Goal: Task Accomplishment & Management: Use online tool/utility

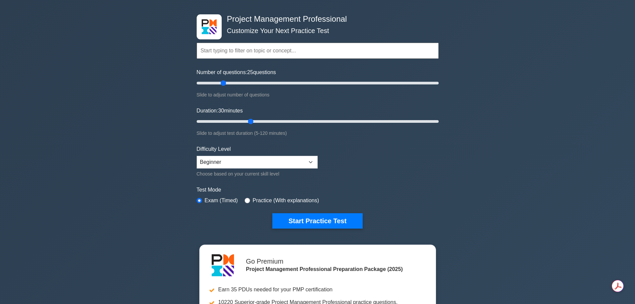
scroll to position [33, 0]
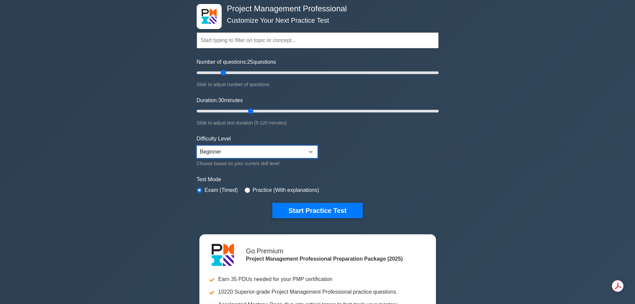
click at [304, 152] on select "Beginner Intermediate Expert" at bounding box center [257, 151] width 121 height 13
drag, startPoint x: 248, startPoint y: 111, endPoint x: 240, endPoint y: 110, distance: 8.0
type input "25"
click at [240, 110] on input "Duration: 25 minutes" at bounding box center [318, 111] width 242 height 8
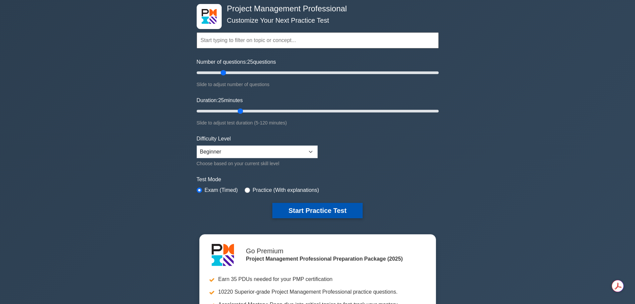
click at [337, 206] on button "Start Practice Test" at bounding box center [317, 210] width 90 height 15
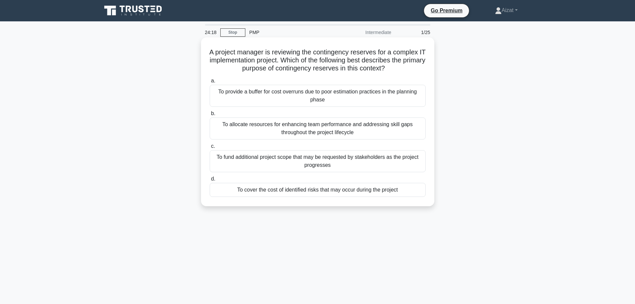
click at [364, 130] on div "To allocate resources for enhancing team performance and addressing skill gaps …" at bounding box center [318, 128] width 216 height 22
click at [210, 116] on input "b. To allocate resources for enhancing team performance and addressing skill ga…" at bounding box center [210, 113] width 0 height 4
